Goal: Use online tool/utility: Use online tool/utility

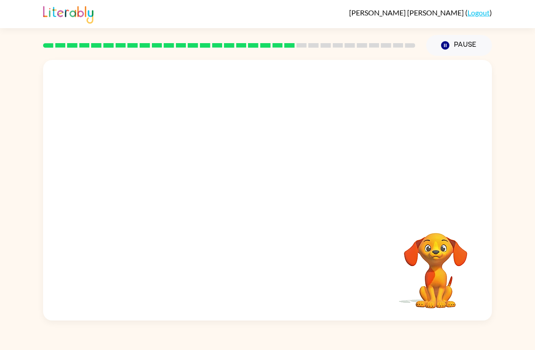
click at [441, 282] on video "Your browser must support playing .mp4 files to use Literably. Please try using…" at bounding box center [436, 264] width 91 height 91
click at [266, 202] on div at bounding box center [268, 194] width 58 height 33
click at [267, 197] on div at bounding box center [268, 194] width 58 height 33
click at [278, 198] on div at bounding box center [268, 194] width 58 height 33
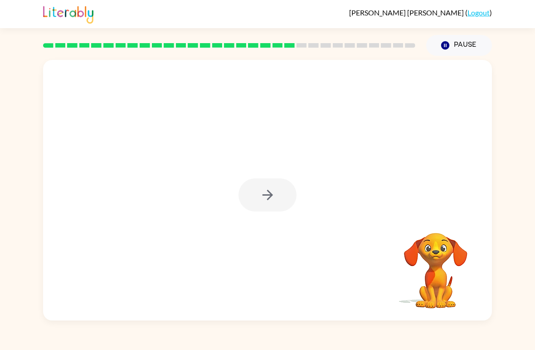
click at [278, 197] on div at bounding box center [268, 194] width 58 height 33
click at [253, 213] on div at bounding box center [267, 190] width 449 height 260
click at [243, 223] on div at bounding box center [267, 190] width 449 height 260
click at [261, 204] on button "button" at bounding box center [268, 194] width 58 height 33
click at [265, 204] on div at bounding box center [268, 194] width 58 height 33
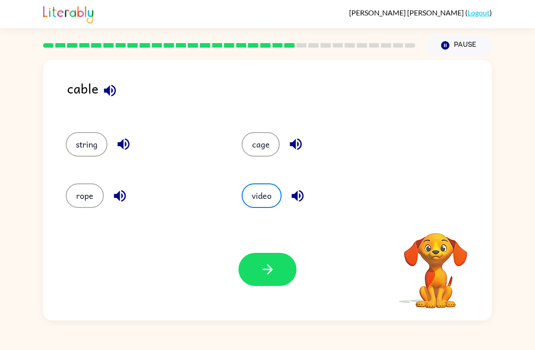
click at [275, 205] on button "video" at bounding box center [262, 195] width 40 height 24
click at [96, 142] on button "string" at bounding box center [87, 144] width 42 height 24
click at [264, 144] on button "cage" at bounding box center [261, 144] width 38 height 24
click at [250, 267] on button "button" at bounding box center [268, 269] width 58 height 33
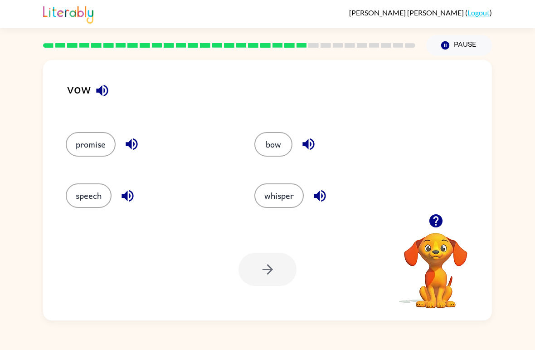
click at [283, 202] on button "whisper" at bounding box center [278, 195] width 49 height 24
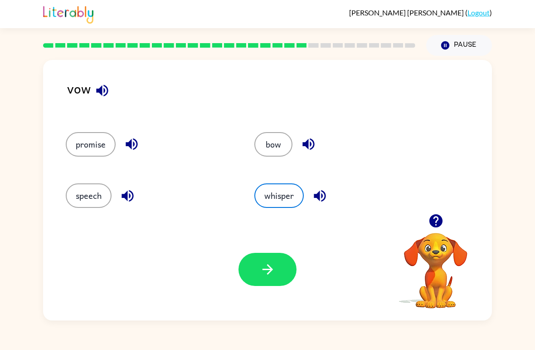
click at [266, 282] on button "button" at bounding box center [268, 269] width 58 height 33
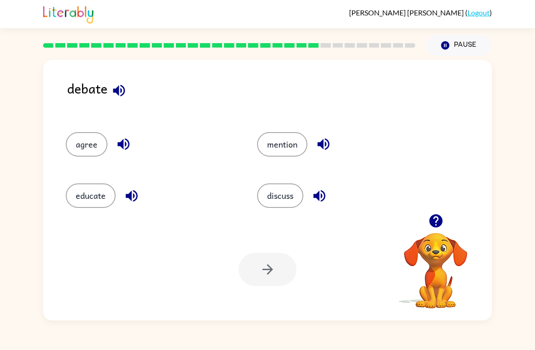
click at [111, 92] on icon "button" at bounding box center [119, 91] width 16 height 16
click at [113, 101] on button "button" at bounding box center [119, 90] width 23 height 23
click at [294, 146] on button "mention" at bounding box center [282, 144] width 50 height 24
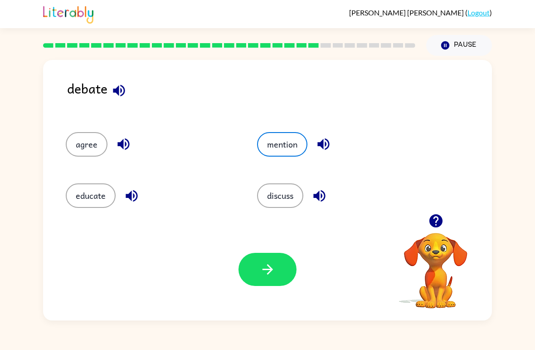
click at [276, 275] on button "button" at bounding box center [268, 269] width 58 height 33
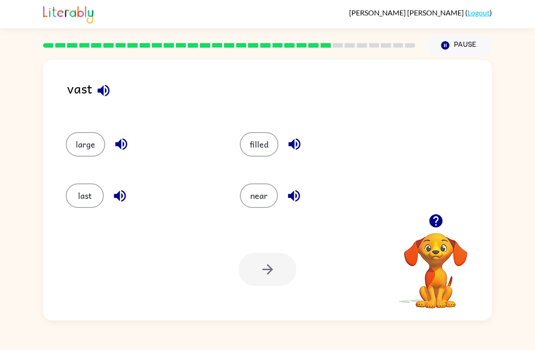
click at [291, 192] on icon "button" at bounding box center [294, 196] width 16 height 16
click at [264, 200] on button "near" at bounding box center [259, 195] width 38 height 24
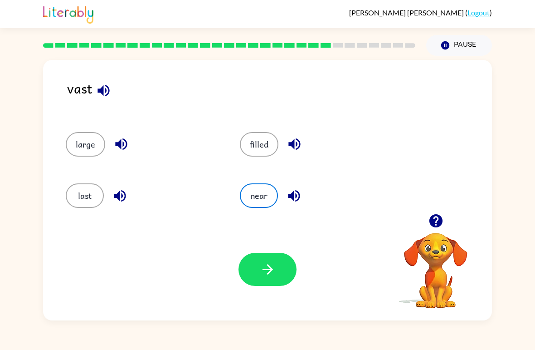
click at [291, 270] on button "button" at bounding box center [268, 269] width 58 height 33
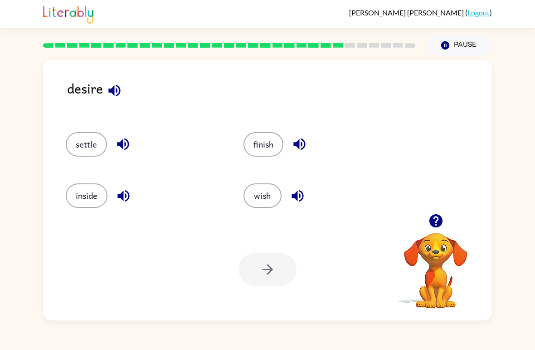
click at [241, 200] on div "wish" at bounding box center [315, 191] width 178 height 51
click at [265, 196] on button "wish" at bounding box center [263, 195] width 38 height 24
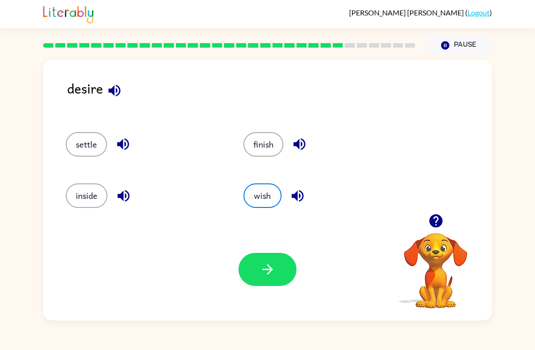
click at [269, 278] on button "button" at bounding box center [268, 269] width 58 height 33
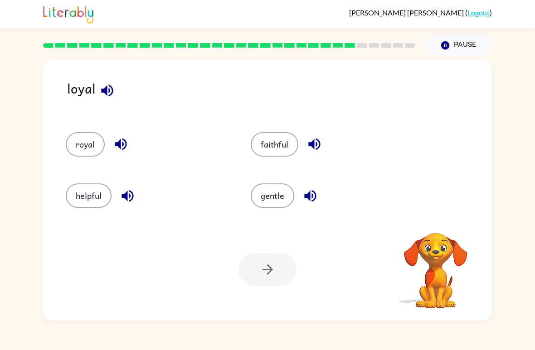
click at [87, 146] on button "royal" at bounding box center [85, 144] width 39 height 24
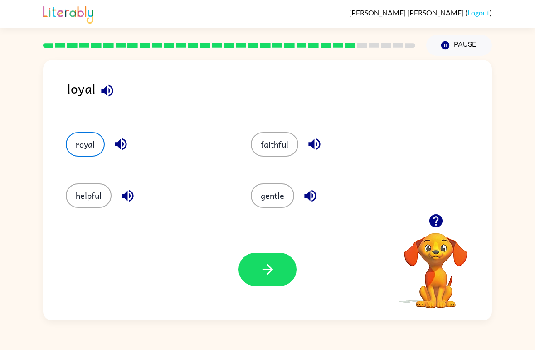
click at [273, 272] on icon "button" at bounding box center [268, 269] width 16 height 16
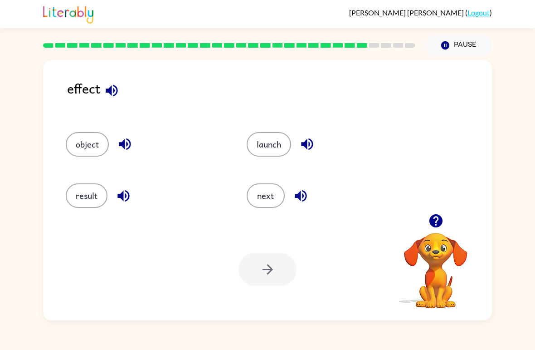
click at [92, 197] on button "result" at bounding box center [87, 195] width 42 height 24
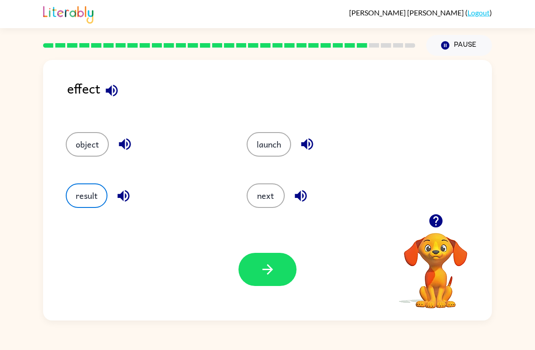
click at [263, 274] on icon "button" at bounding box center [268, 269] width 16 height 16
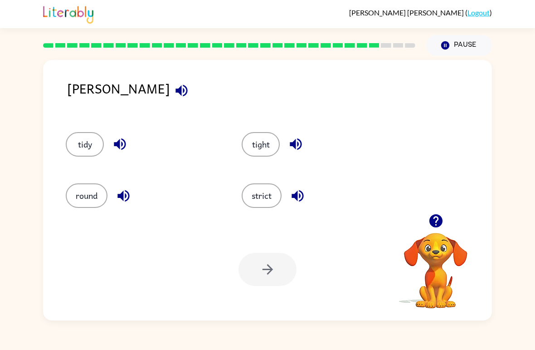
click at [276, 283] on div at bounding box center [268, 269] width 58 height 33
click at [255, 153] on button "tight" at bounding box center [261, 144] width 38 height 24
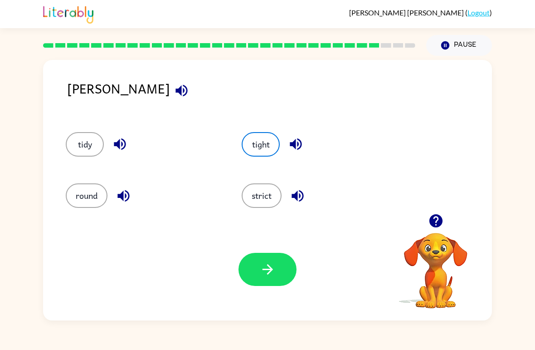
click at [269, 273] on icon "button" at bounding box center [267, 269] width 10 height 10
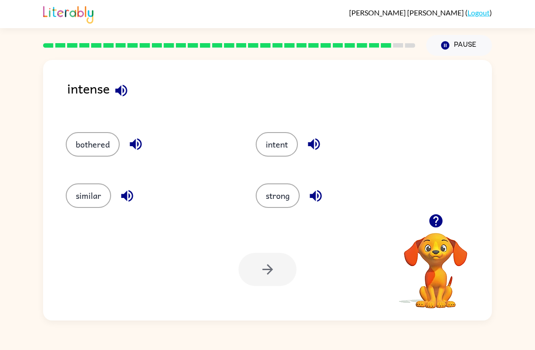
click at [283, 146] on button "intent" at bounding box center [277, 144] width 42 height 24
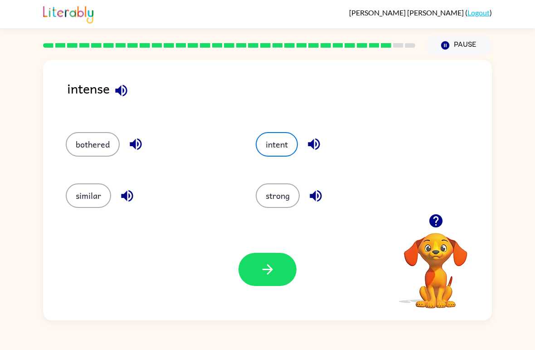
click at [271, 273] on icon "button" at bounding box center [268, 269] width 16 height 16
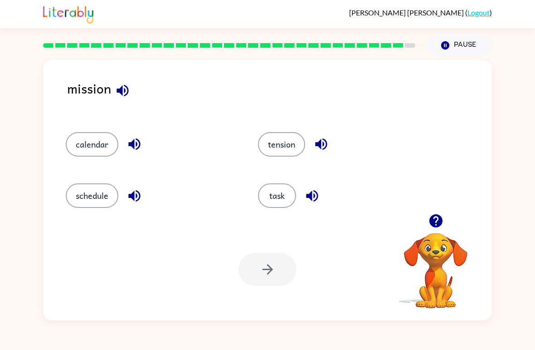
click at [291, 186] on button "task" at bounding box center [277, 195] width 38 height 24
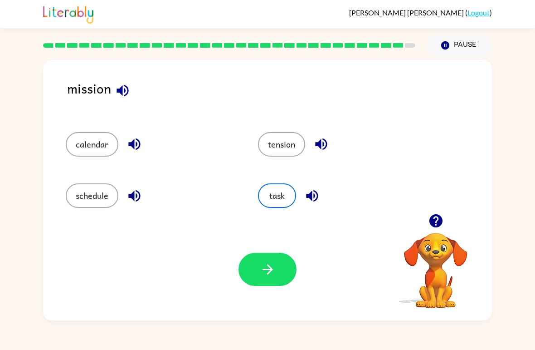
click at [267, 272] on icon "button" at bounding box center [268, 269] width 16 height 16
